Goal: Find specific page/section: Find specific page/section

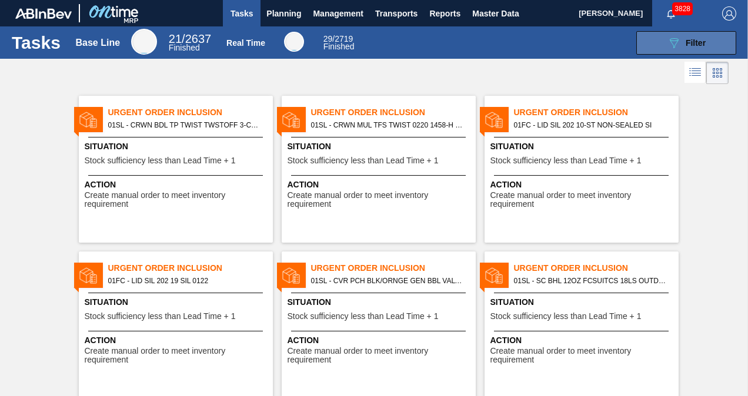
click at [658, 42] on button "089F7B8B-B2A5-4AFE-B5C0-19BA573D28AC Filter" at bounding box center [686, 43] width 100 height 24
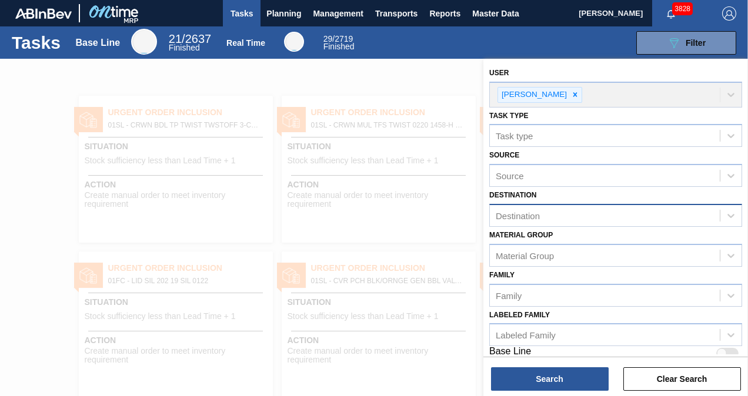
click at [597, 213] on div "Destination" at bounding box center [605, 215] width 230 height 17
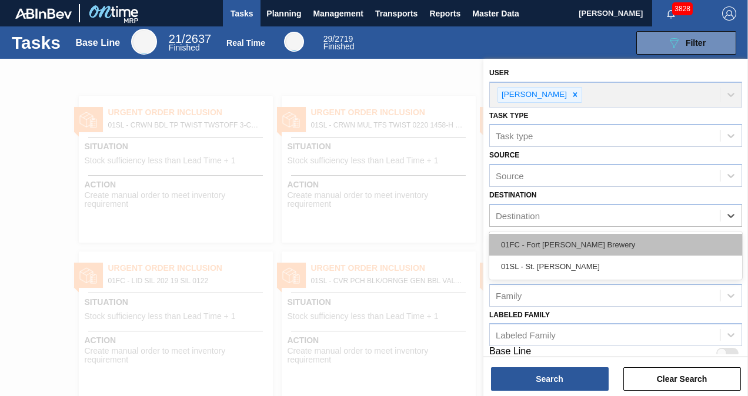
click at [577, 250] on div "01FC - Fort [PERSON_NAME] Brewery" at bounding box center [615, 245] width 253 height 22
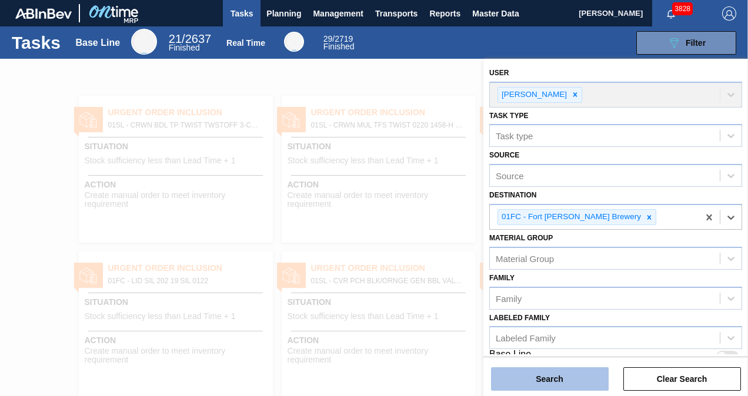
click at [568, 385] on button "Search" at bounding box center [550, 379] width 118 height 24
